Goal: Task Accomplishment & Management: Complete application form

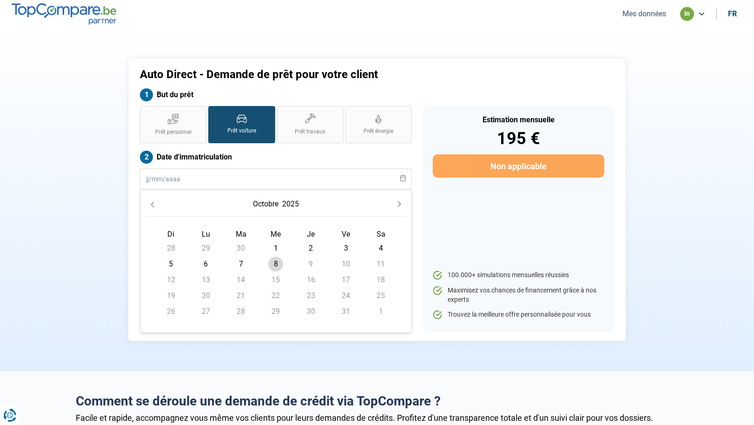
click at [135, 171] on div "Prêt personnel Prêt voiture Prêt travaux Prêt énergie Prêt voiture Date d'immat…" at bounding box center [275, 218] width 283 height 225
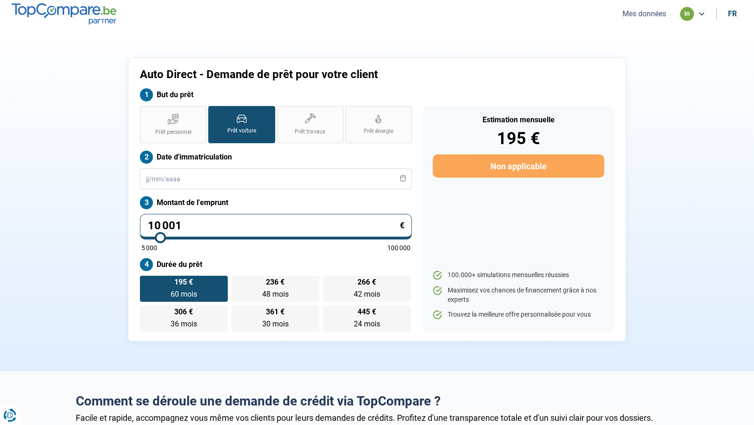
click at [189, 225] on input "10 001" at bounding box center [276, 227] width 272 height 26
type input "1"
type input "5000"
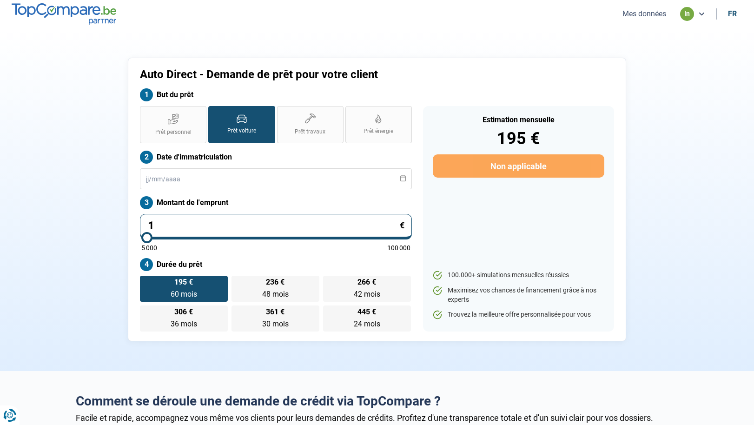
type input "13"
type input "5000"
type input "139"
type input "5000"
type input "1 399"
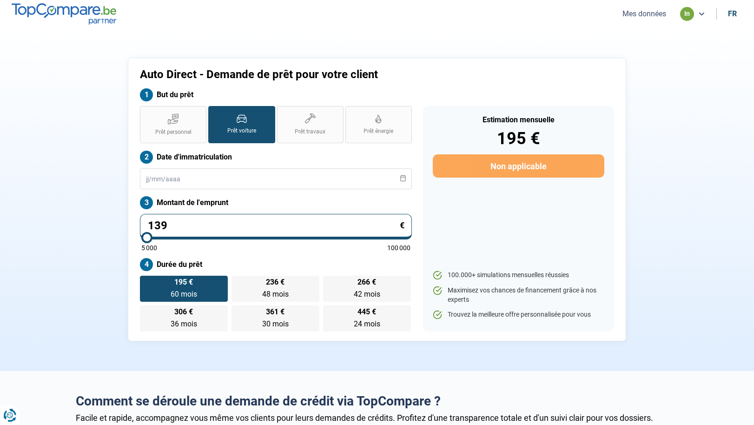
type input "5000"
type input "13 990"
type input "14000"
click at [188, 182] on input "text" at bounding box center [276, 178] width 272 height 21
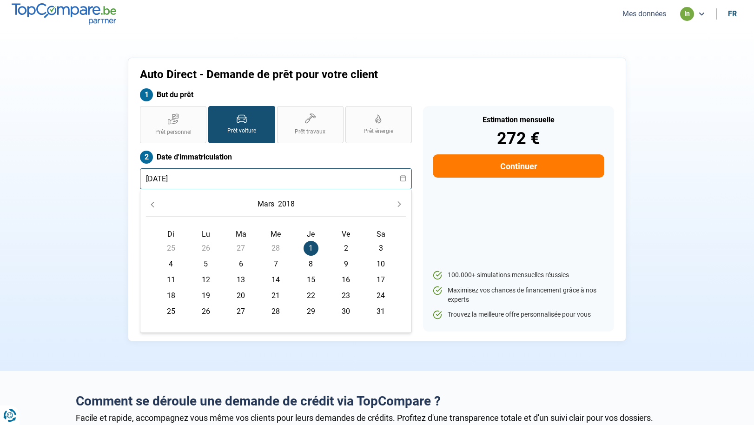
type input "[DATE]"
click at [102, 216] on div "Auto Direct - Demande de prêt pour votre client But du prêt Prêt personnel Prêt…" at bounding box center [377, 200] width 614 height 284
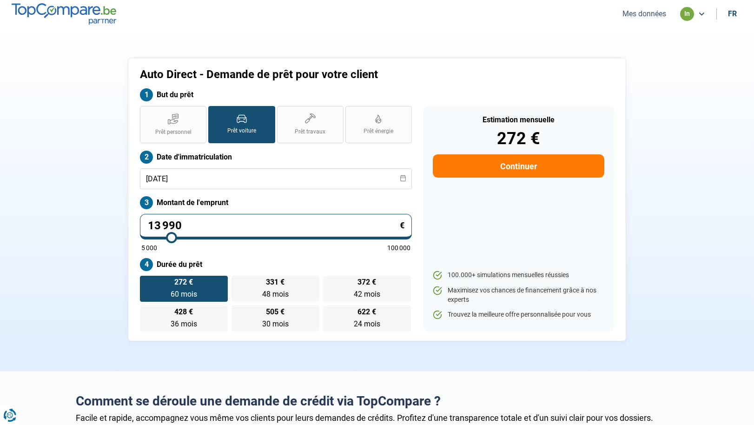
click at [646, 12] on button "Mes données" at bounding box center [644, 14] width 49 height 10
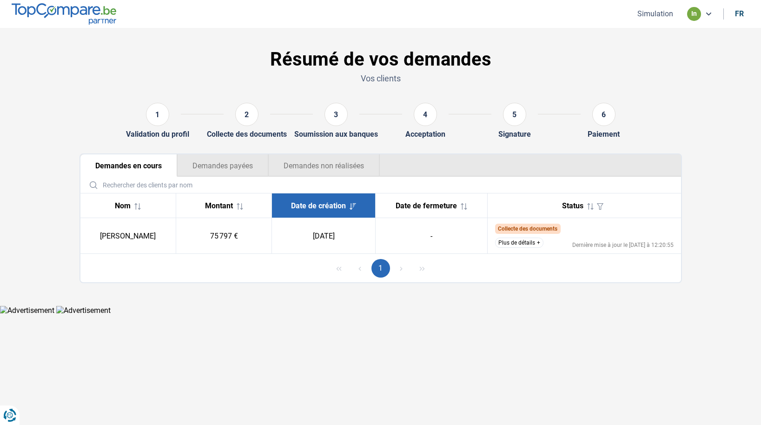
click at [538, 242] on button "Plus de détails" at bounding box center [519, 243] width 48 height 10
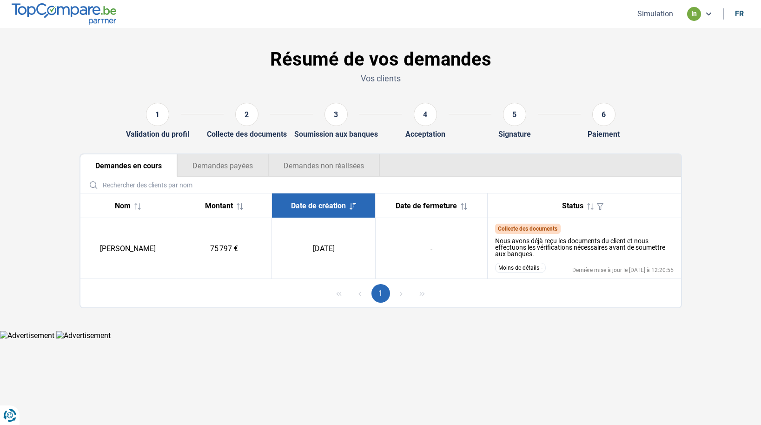
click at [542, 269] on button "Moins de détails" at bounding box center [520, 268] width 51 height 10
